Goal: Information Seeking & Learning: Learn about a topic

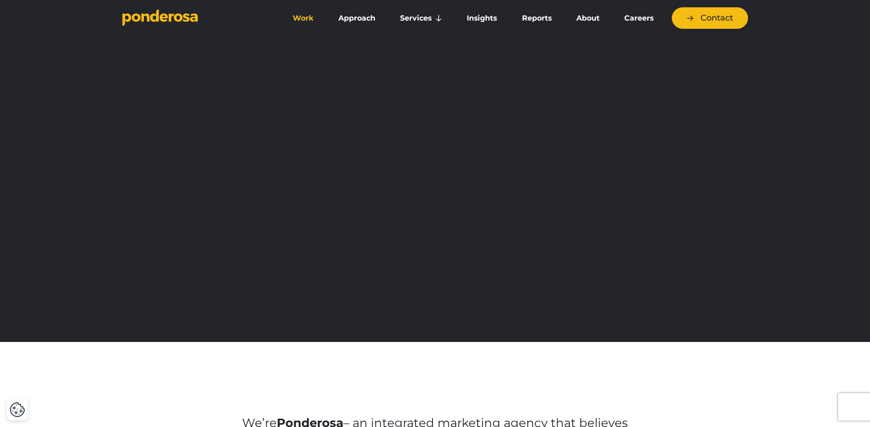
click at [311, 17] on link "Work" at bounding box center [303, 18] width 42 height 19
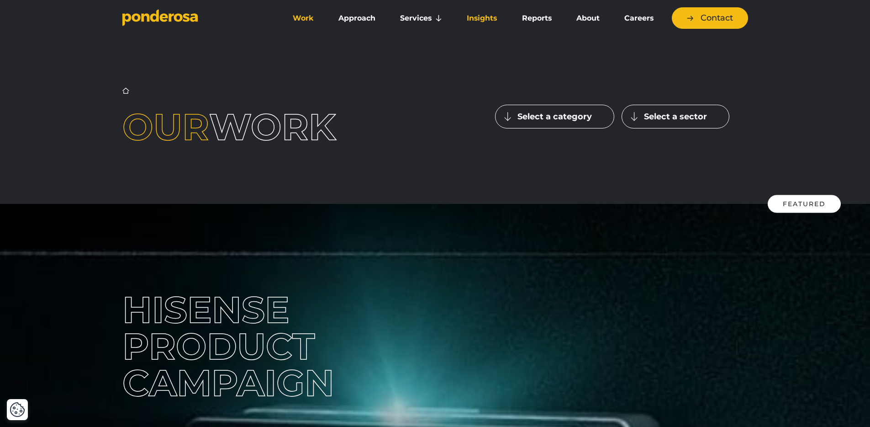
click at [482, 18] on link "Insights" at bounding box center [481, 18] width 51 height 19
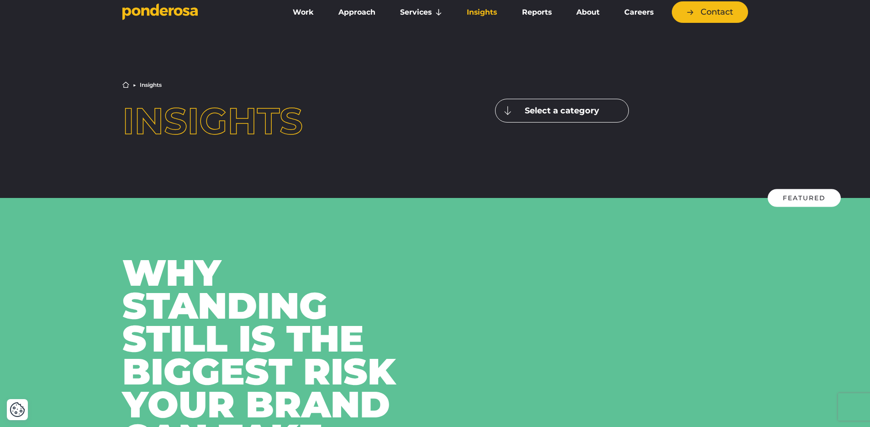
scroll to position [455, 0]
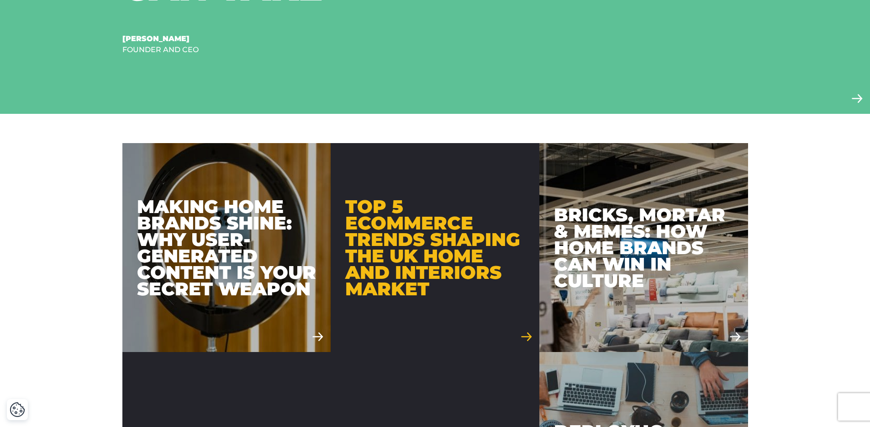
click at [370, 242] on div "Top 5 Ecommerce Trends Shaping the UK Home and Interiors Market" at bounding box center [434, 247] width 179 height 99
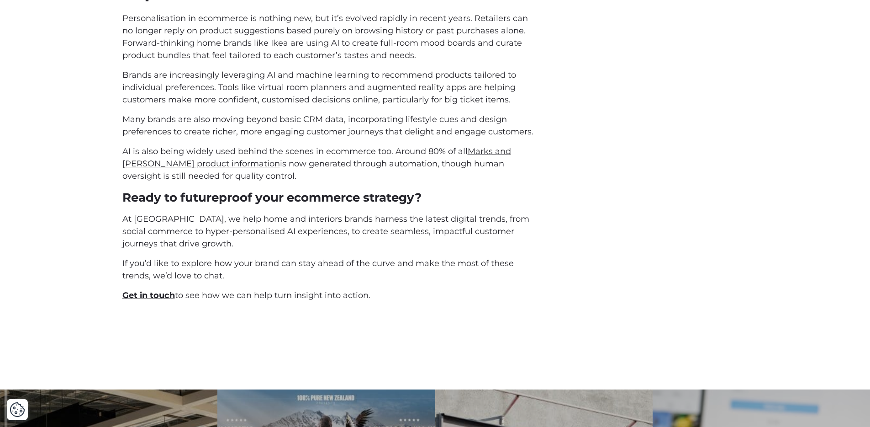
scroll to position [2427, 0]
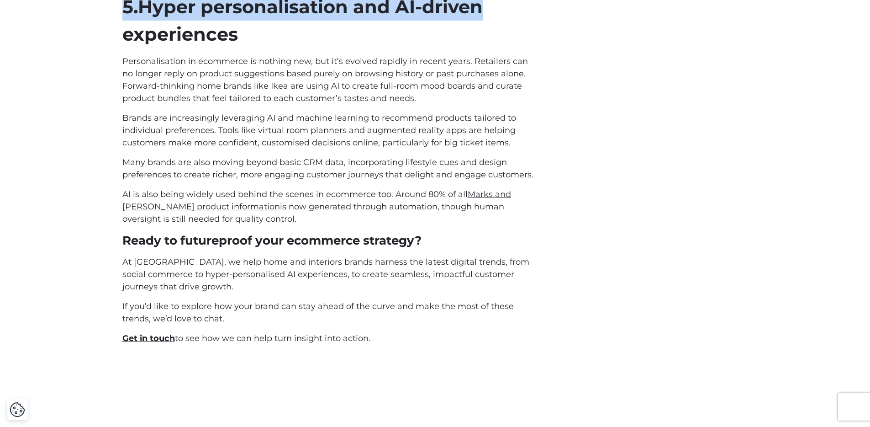
drag, startPoint x: 116, startPoint y: 63, endPoint x: 517, endPoint y: 335, distance: 484.5
copy div "Lor ips DO sitametco adip eli sedd eiu temporinc utlabore et dolorema al e admi…"
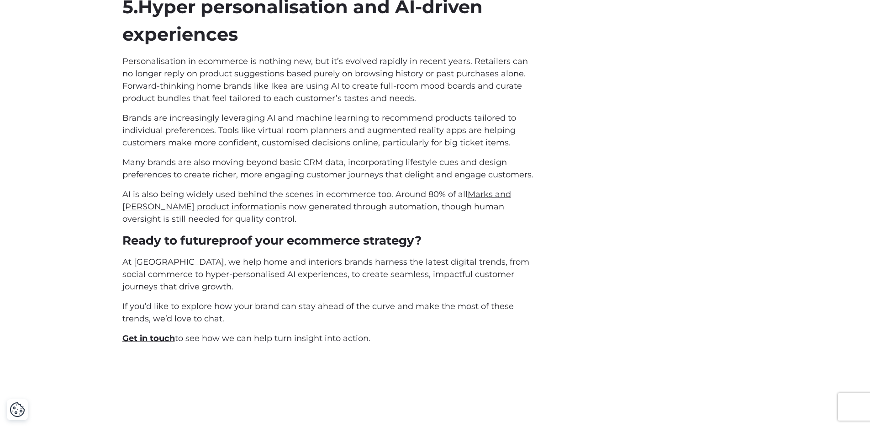
drag, startPoint x: 492, startPoint y: 66, endPoint x: 501, endPoint y: 89, distance: 24.6
click at [492, 66] on span "Personalisation in ecommerce is nothing new, but it’s evolved rapidly in recent…" at bounding box center [325, 79] width 406 height 47
